Goal: Information Seeking & Learning: Find contact information

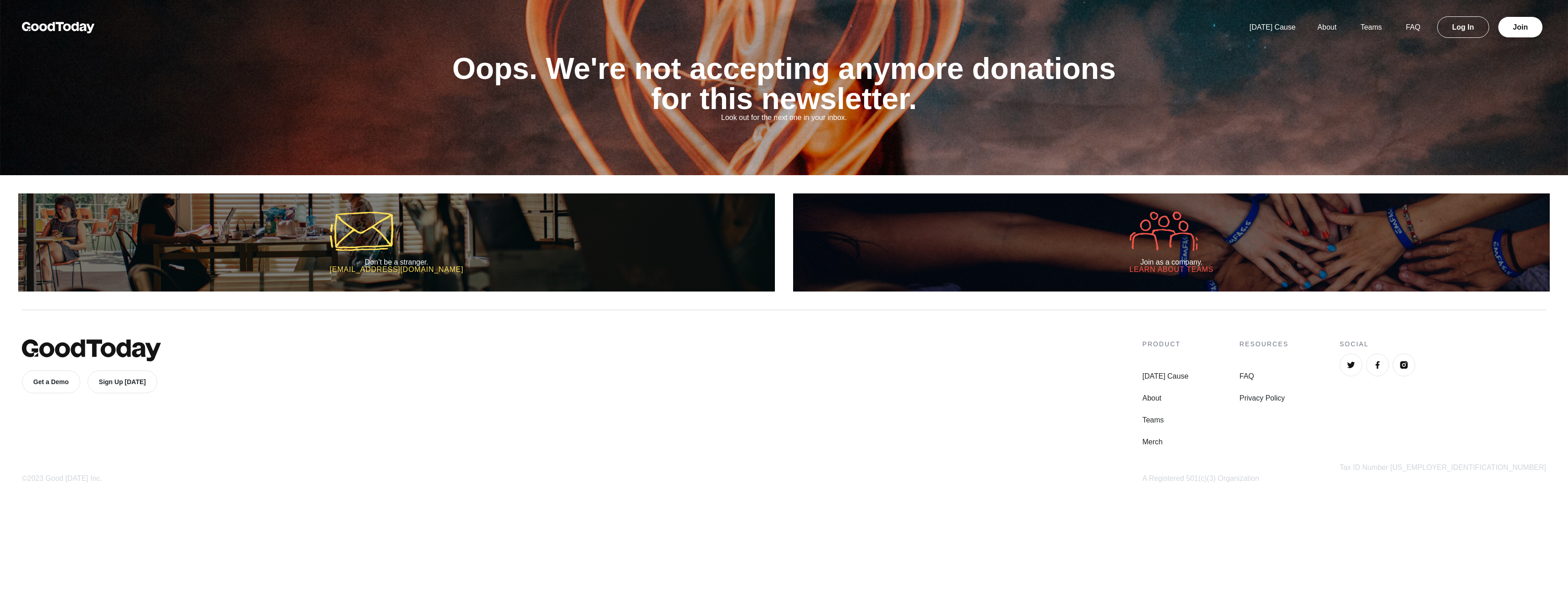
click at [1261, 32] on div "Today's Cause About Teams FAQ Log In Join" at bounding box center [1392, 27] width 308 height 11
click at [1263, 29] on link "[DATE] Cause" at bounding box center [1272, 27] width 68 height 8
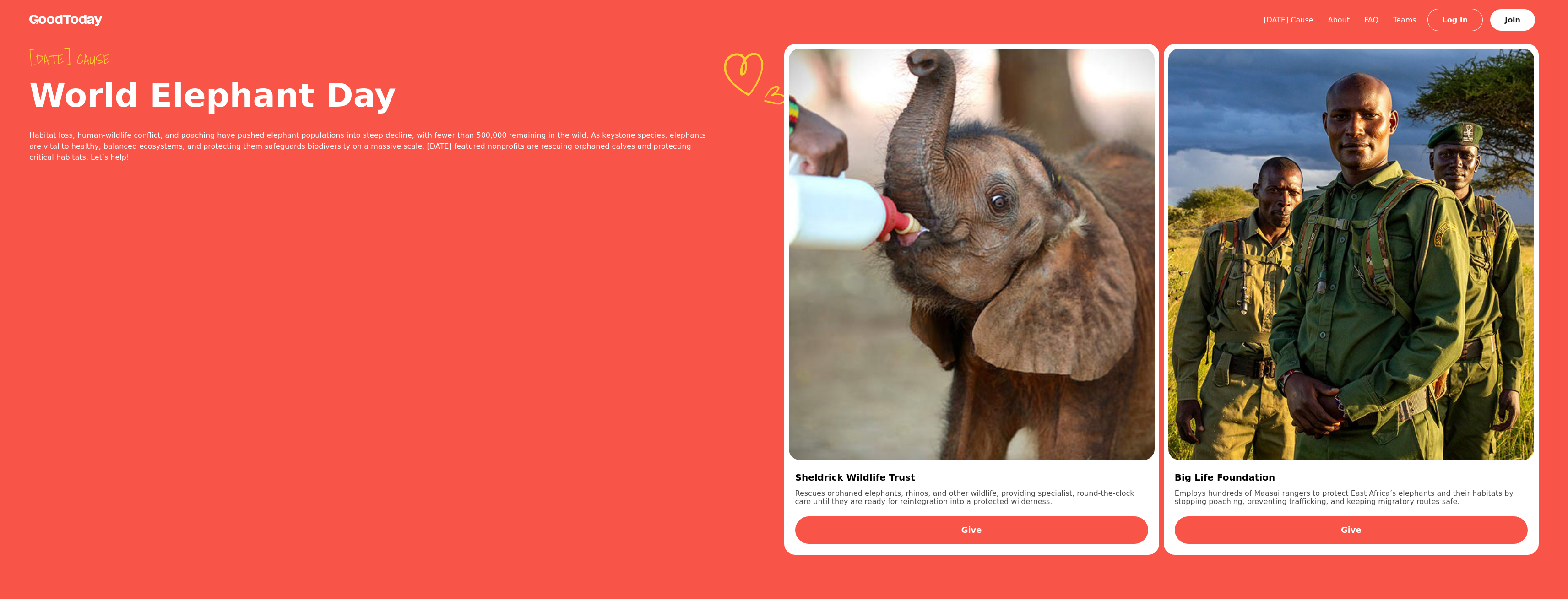
click at [950, 528] on link "Give" at bounding box center [972, 530] width 353 height 27
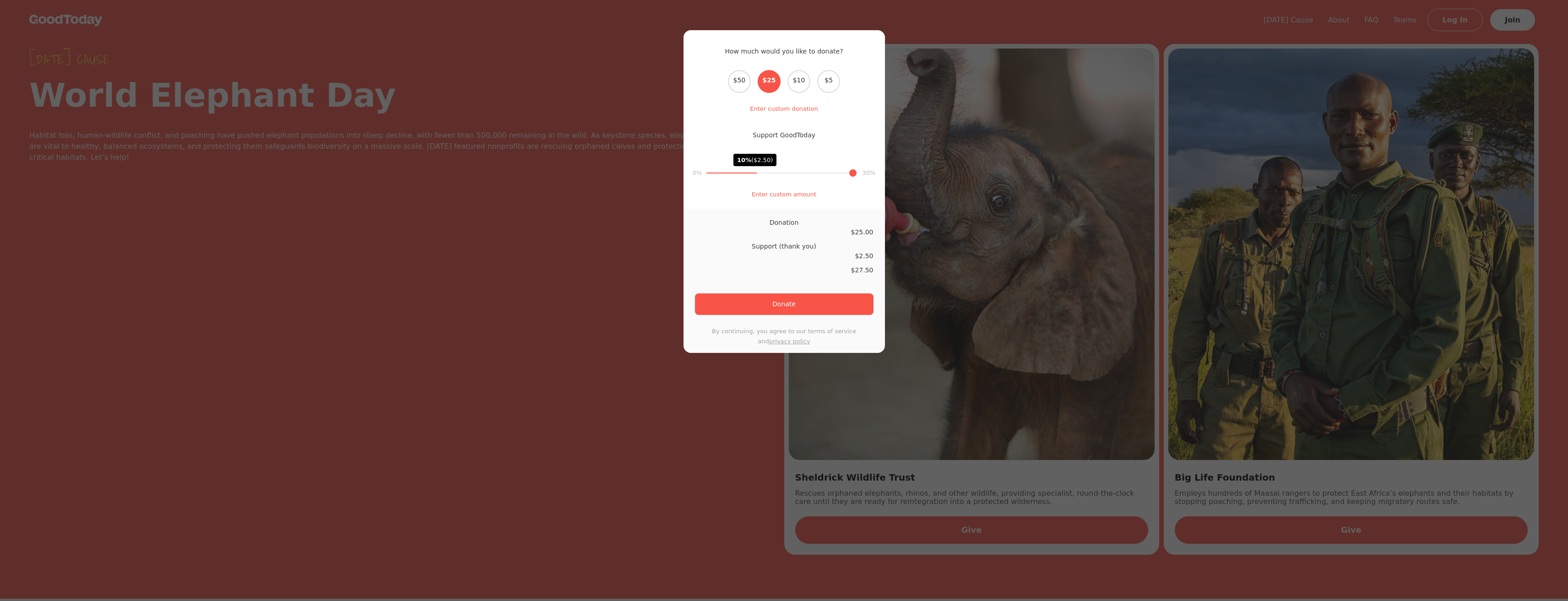
click at [1151, 27] on div "How much would you like to donate? Select the donation amount $50 $25 $10 $5 En…" at bounding box center [784, 300] width 1568 height 601
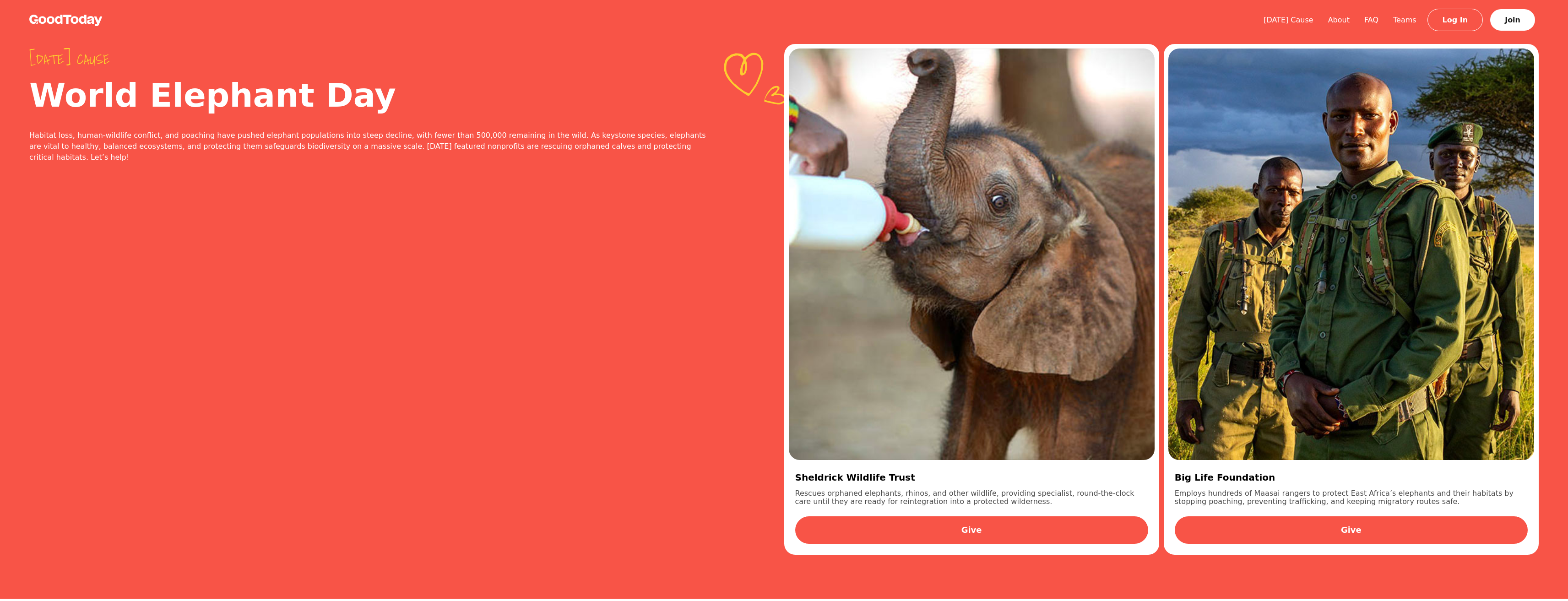
click at [1460, 27] on link "Log In" at bounding box center [1455, 20] width 56 height 23
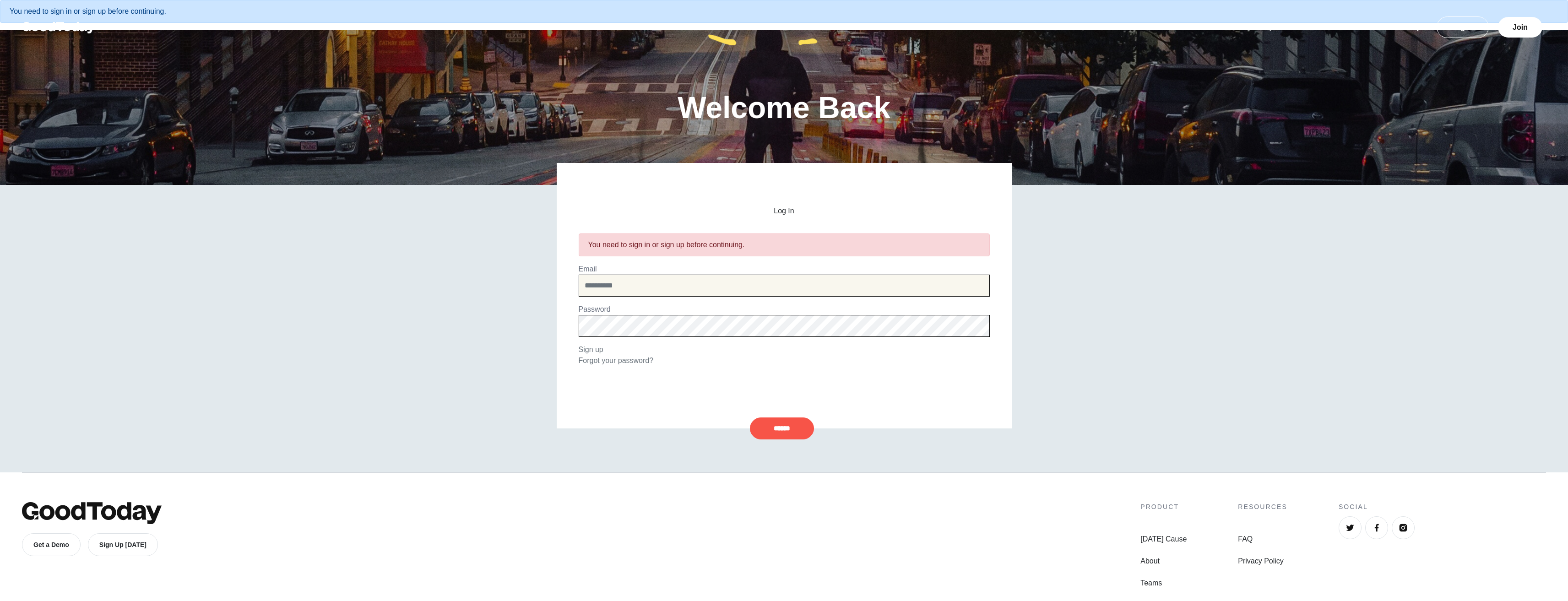
type input "**********"
click at [783, 432] on input "******" at bounding box center [782, 428] width 64 height 22
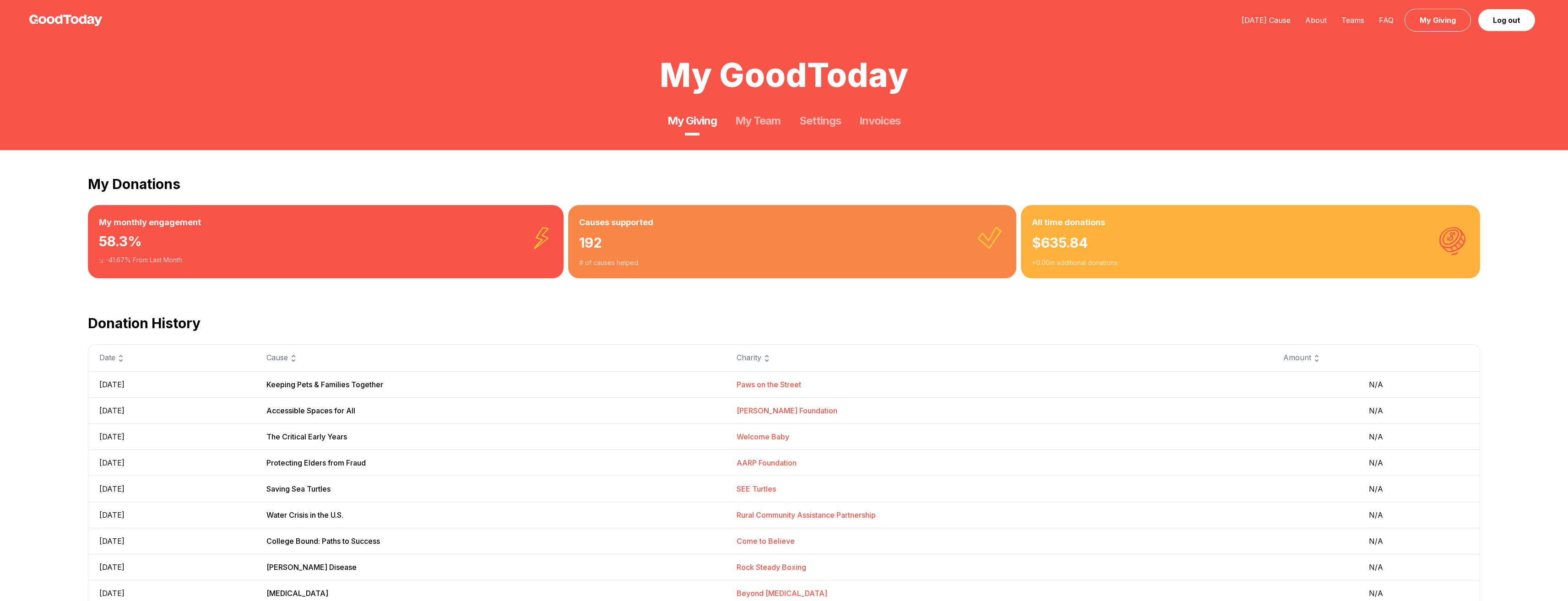
click at [1270, 19] on link "[DATE] Cause" at bounding box center [1267, 21] width 64 height 9
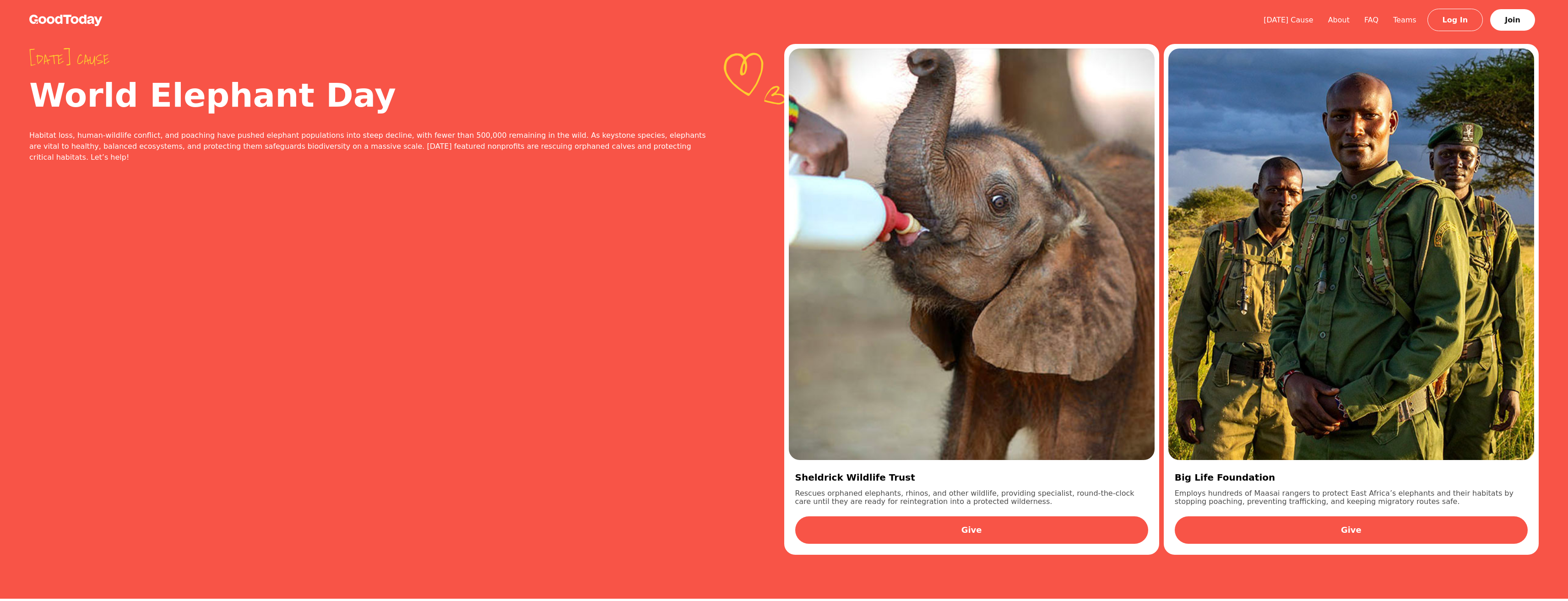
click at [978, 527] on link "Give" at bounding box center [972, 530] width 353 height 27
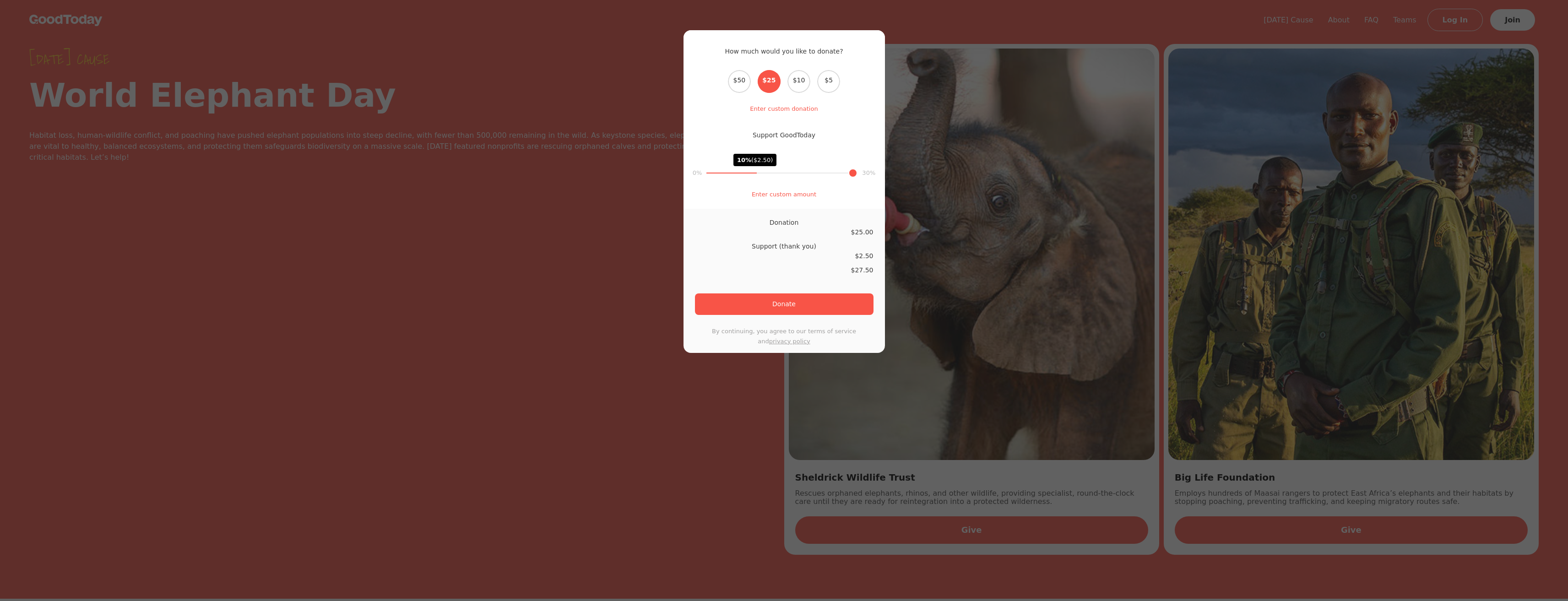
click at [616, 443] on div "How much would you like to donate? Select the donation amount $50 $25 $10 $5 En…" at bounding box center [784, 300] width 1568 height 601
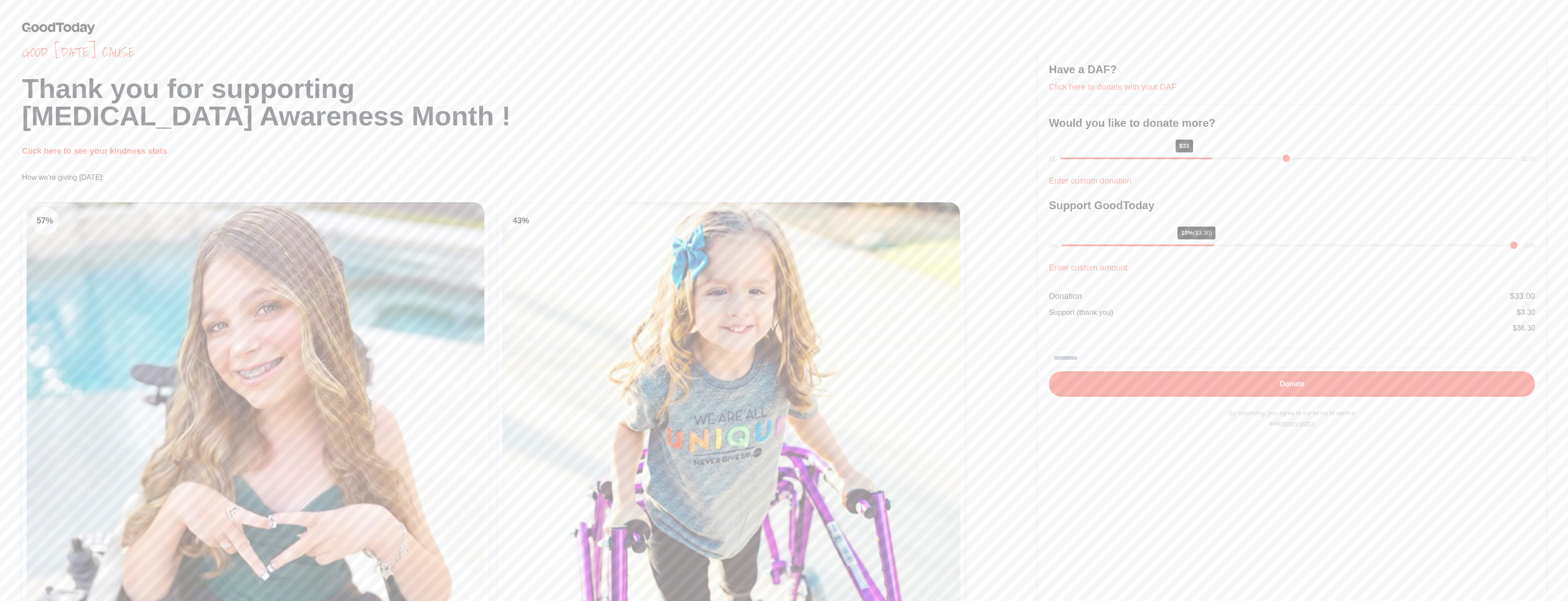
click at [54, 32] on img at bounding box center [58, 28] width 74 height 13
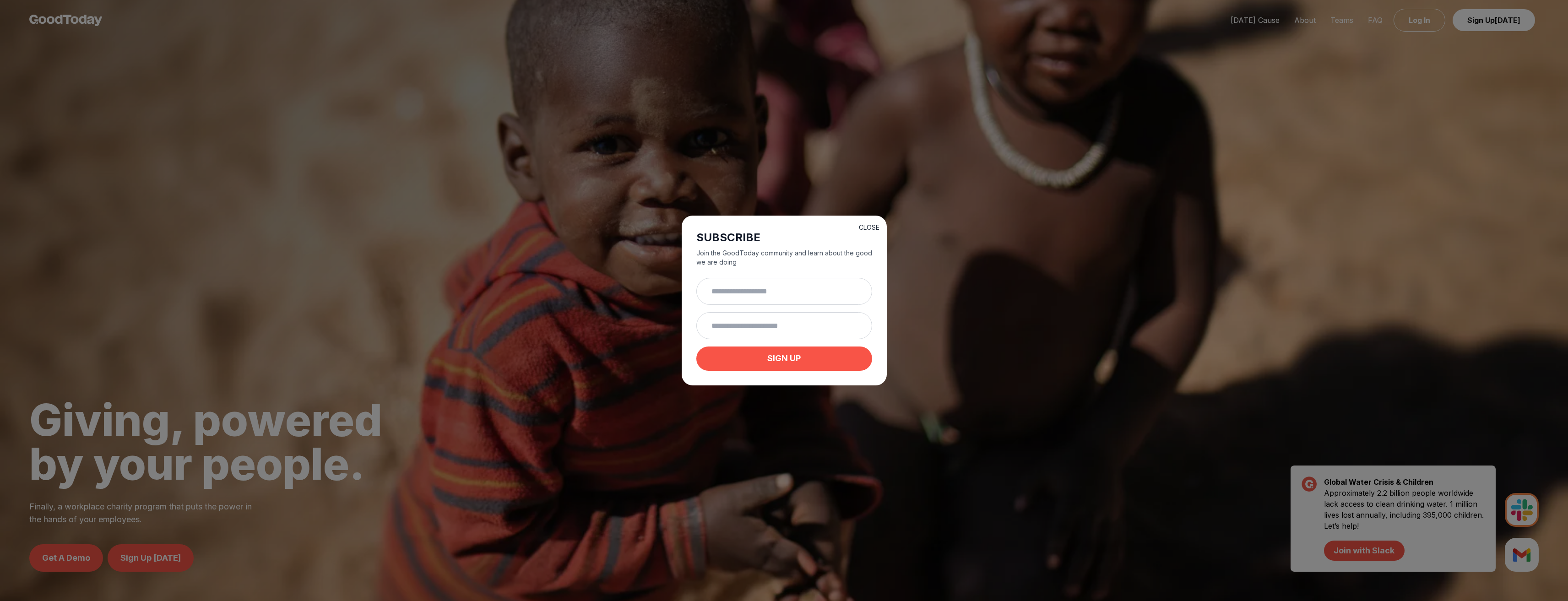
click at [864, 224] on button "CLOSE" at bounding box center [869, 228] width 21 height 9
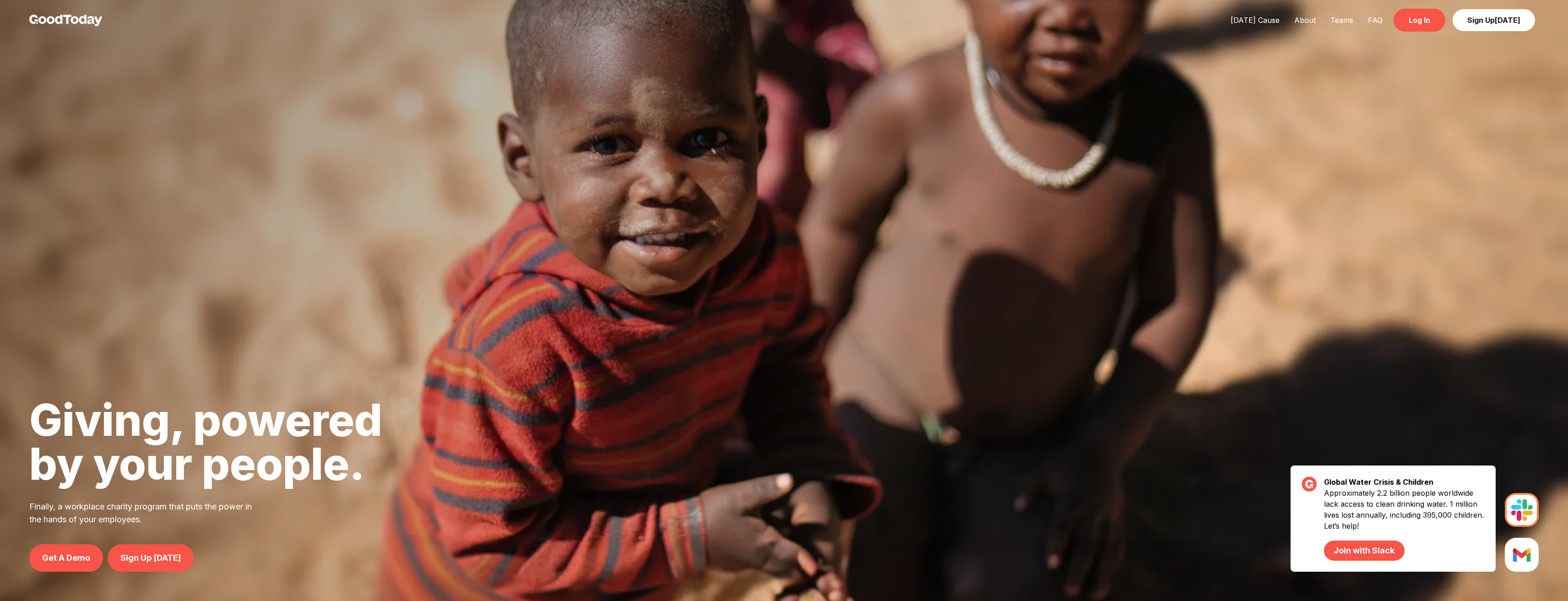
click at [1418, 19] on link "Log In" at bounding box center [1420, 20] width 52 height 23
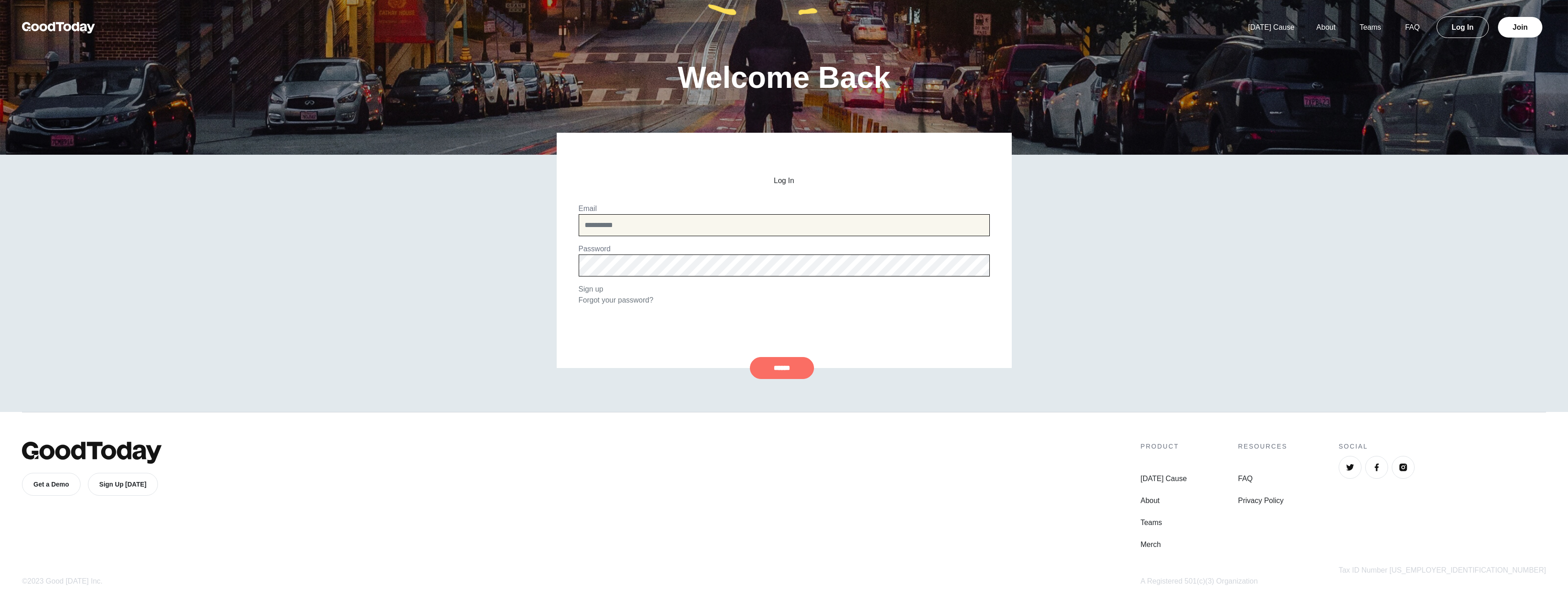
type input "**********"
click at [781, 371] on input "******" at bounding box center [782, 367] width 64 height 22
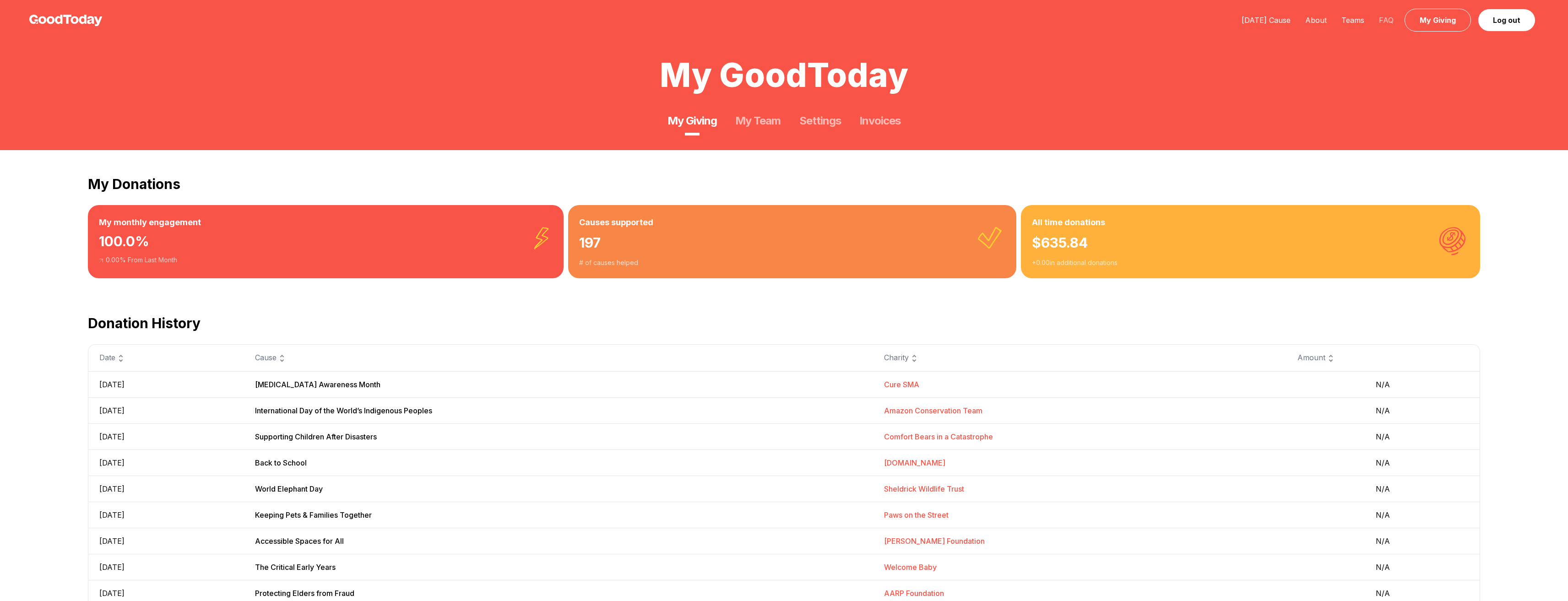
click at [1385, 19] on link "FAQ" at bounding box center [1386, 21] width 29 height 9
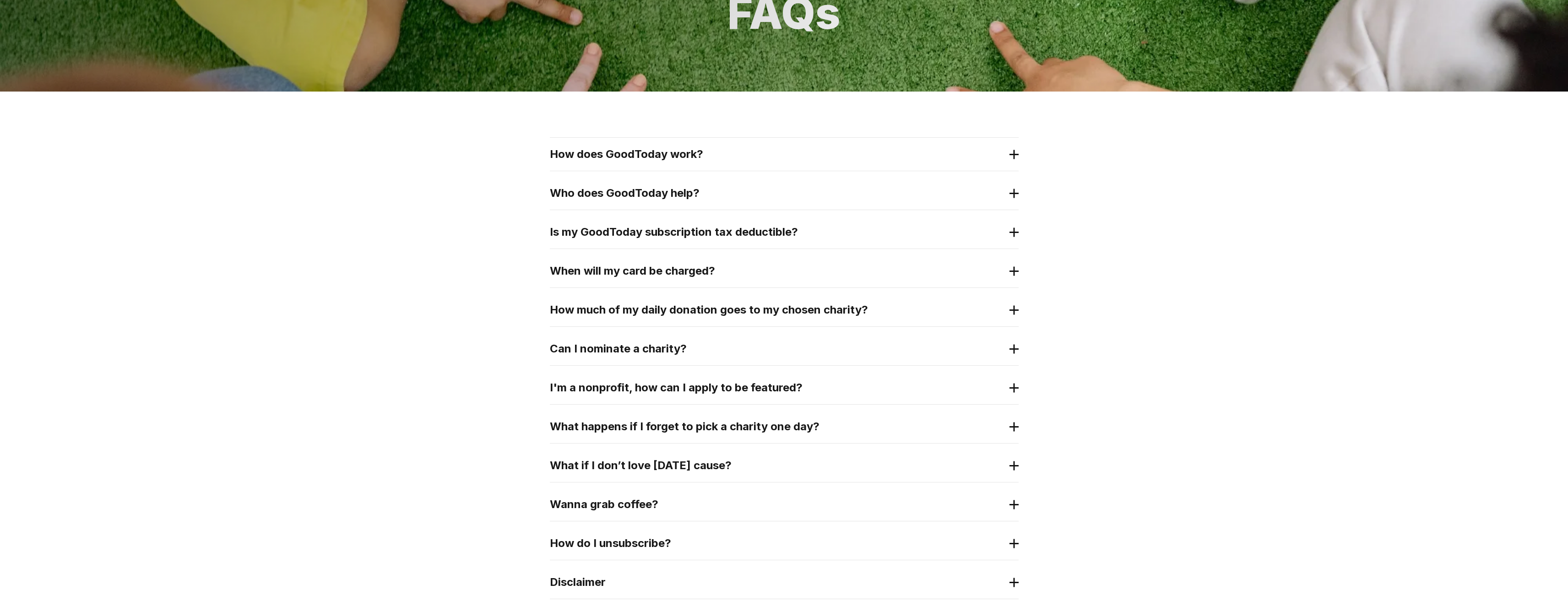
scroll to position [229, 0]
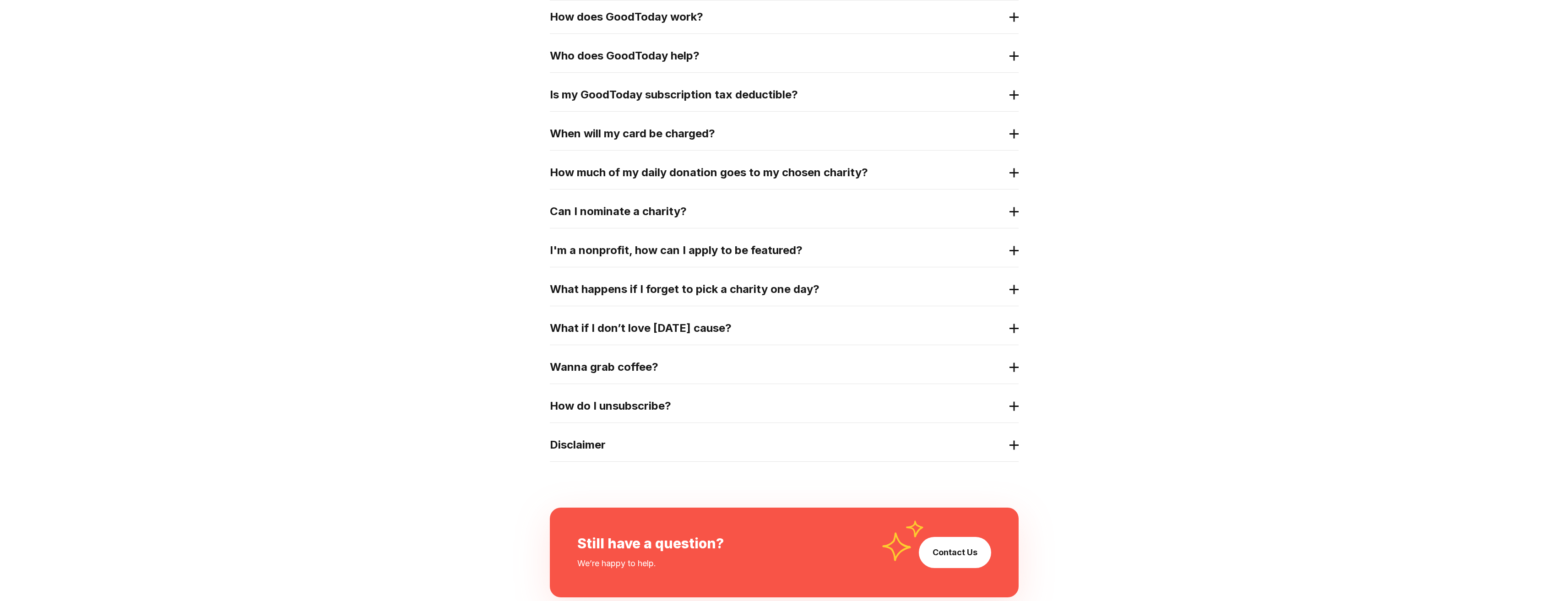
click at [658, 215] on h2 "Can I nominate a charity?" at bounding box center [777, 211] width 454 height 15
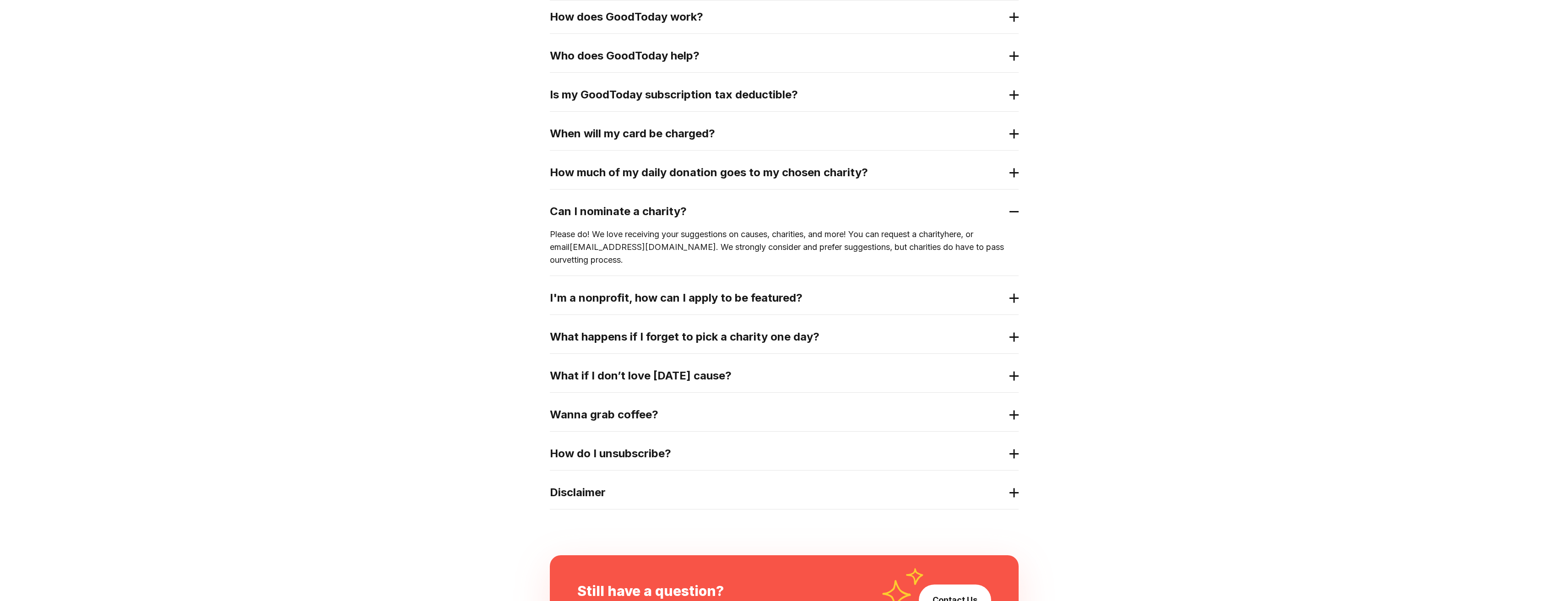
click at [961, 236] on link "here" at bounding box center [953, 234] width 17 height 10
drag, startPoint x: 629, startPoint y: 246, endPoint x: 550, endPoint y: 245, distance: 79.0
click at [550, 245] on p "Please do! We love receiving your suggestions on causes, charities, and more! Y…" at bounding box center [784, 247] width 469 height 38
copy link "[EMAIL_ADDRESS][DOMAIN_NAME]"
